Goal: Transaction & Acquisition: Purchase product/service

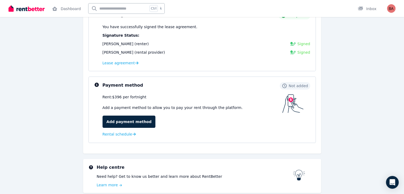
scroll to position [102, 0]
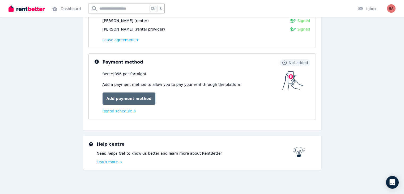
click at [132, 97] on link "Add payment method" at bounding box center [129, 98] width 53 height 12
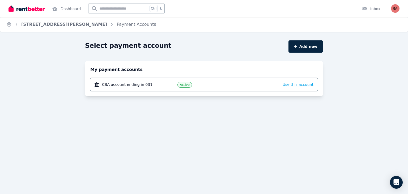
click at [300, 84] on span "Use this account" at bounding box center [298, 84] width 31 height 4
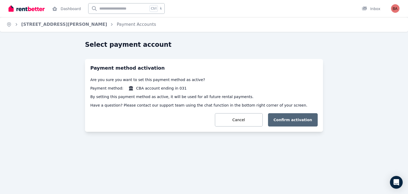
click at [304, 120] on button "Confirm activation" at bounding box center [293, 119] width 50 height 13
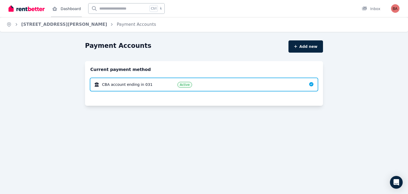
click at [65, 11] on link "Dashboard" at bounding box center [66, 8] width 31 height 17
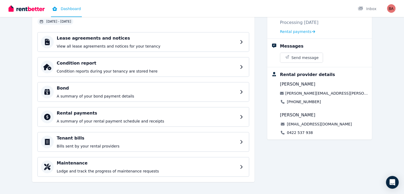
scroll to position [55, 0]
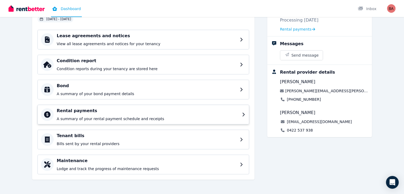
click at [57, 120] on p "A summary of your rental payment schedule and receipts" at bounding box center [148, 118] width 182 height 5
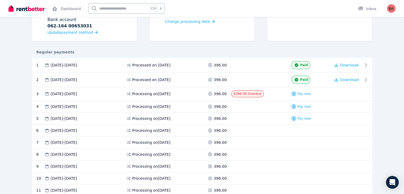
scroll to position [80, 0]
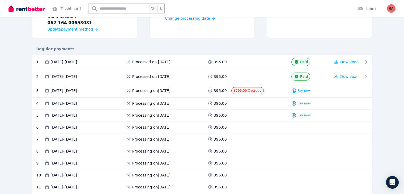
click at [311, 90] on span "Pay now" at bounding box center [303, 90] width 13 height 4
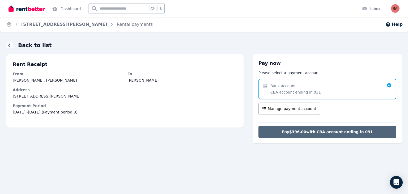
click at [334, 130] on span "Pay $396.00 with CBA account ending in 031" at bounding box center [327, 131] width 91 height 5
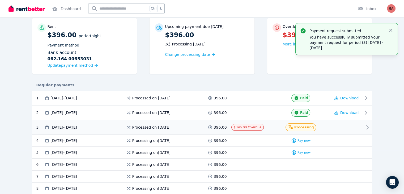
scroll to position [53, 0]
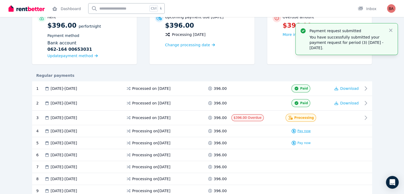
click at [311, 131] on span "Pay now" at bounding box center [303, 131] width 13 height 4
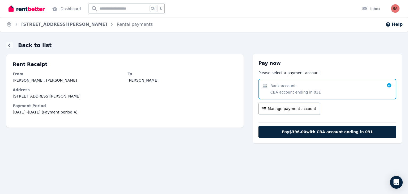
click at [314, 131] on span "Pay $396.00 with CBA account ending in 031" at bounding box center [327, 131] width 91 height 5
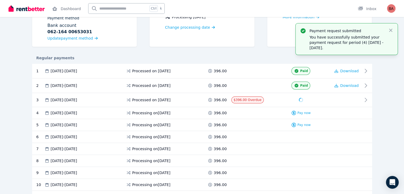
scroll to position [80, 0]
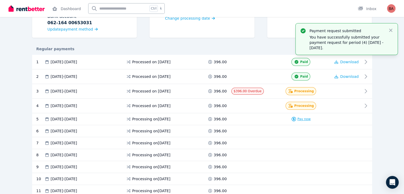
click at [311, 118] on span "Pay now" at bounding box center [303, 119] width 13 height 4
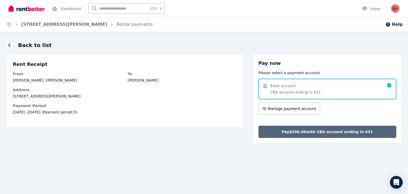
click at [318, 130] on span "Pay $396.00 with CBA account ending in 031" at bounding box center [327, 131] width 91 height 5
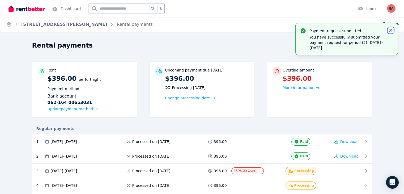
click at [391, 31] on icon "button" at bounding box center [390, 30] width 3 height 3
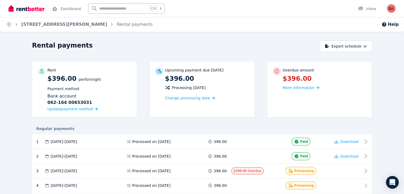
click at [268, 121] on div "Rent $396.00 per Fortnight Payment method Bank account [FINANCIAL_ID] [FINANCIA…" at bounding box center [202, 92] width 340 height 61
